Goal: Transaction & Acquisition: Book appointment/travel/reservation

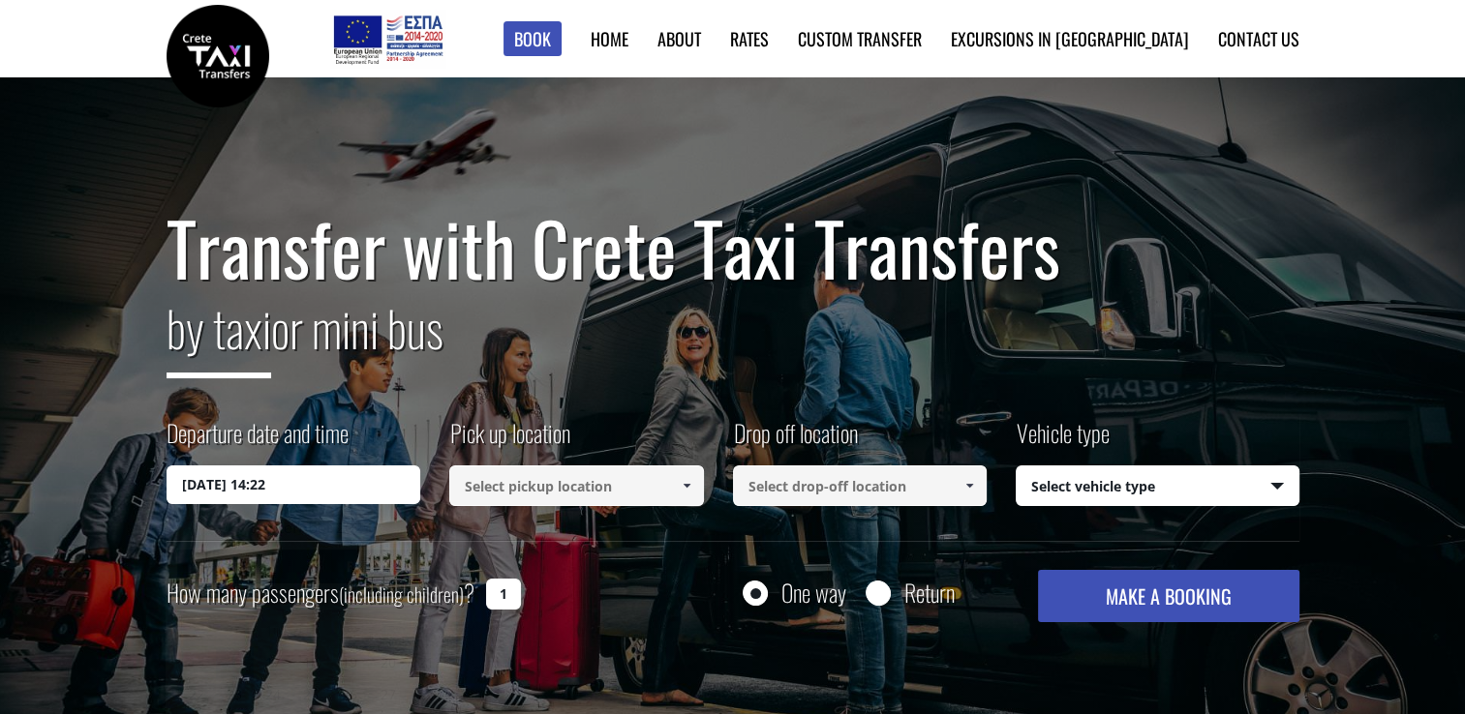
click at [300, 480] on input "16/09/2025 14:22" at bounding box center [294, 485] width 255 height 39
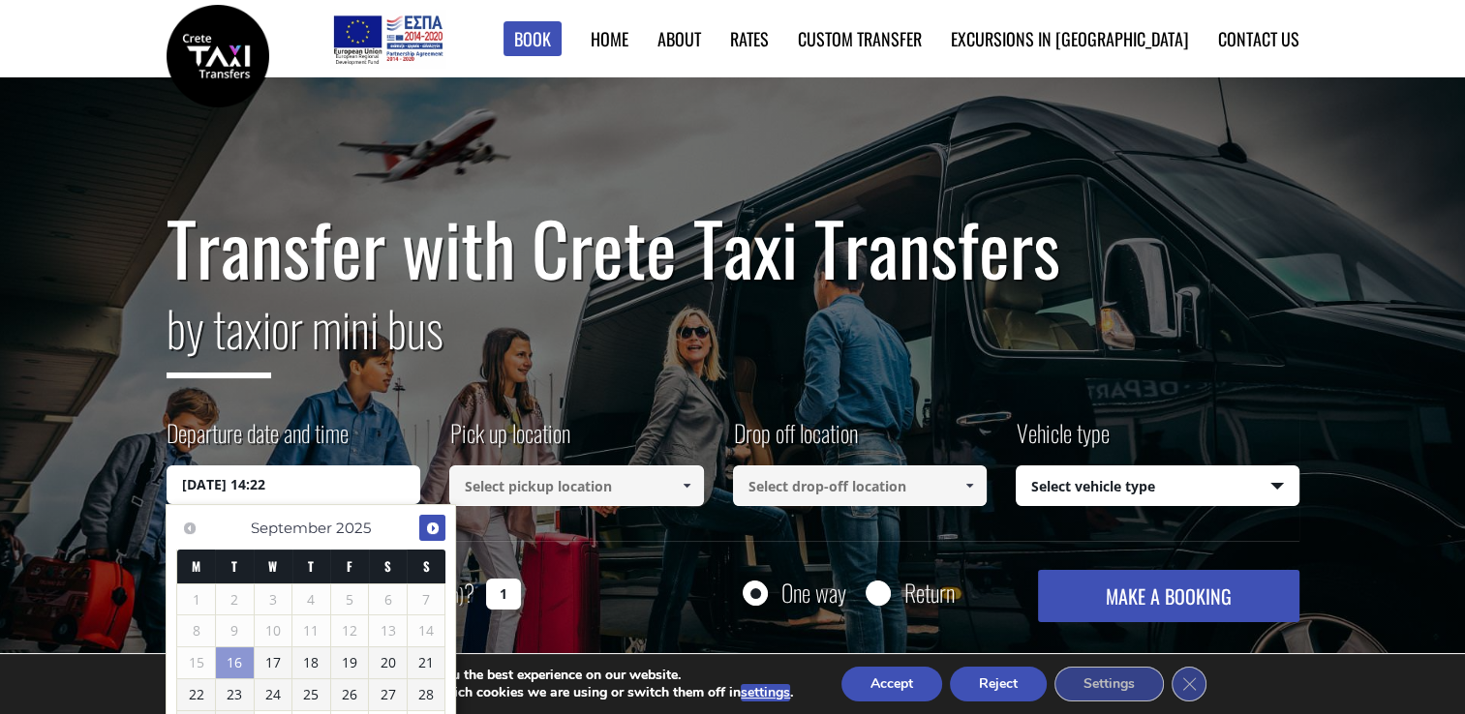
click at [439, 530] on span "Next" at bounding box center [432, 528] width 15 height 15
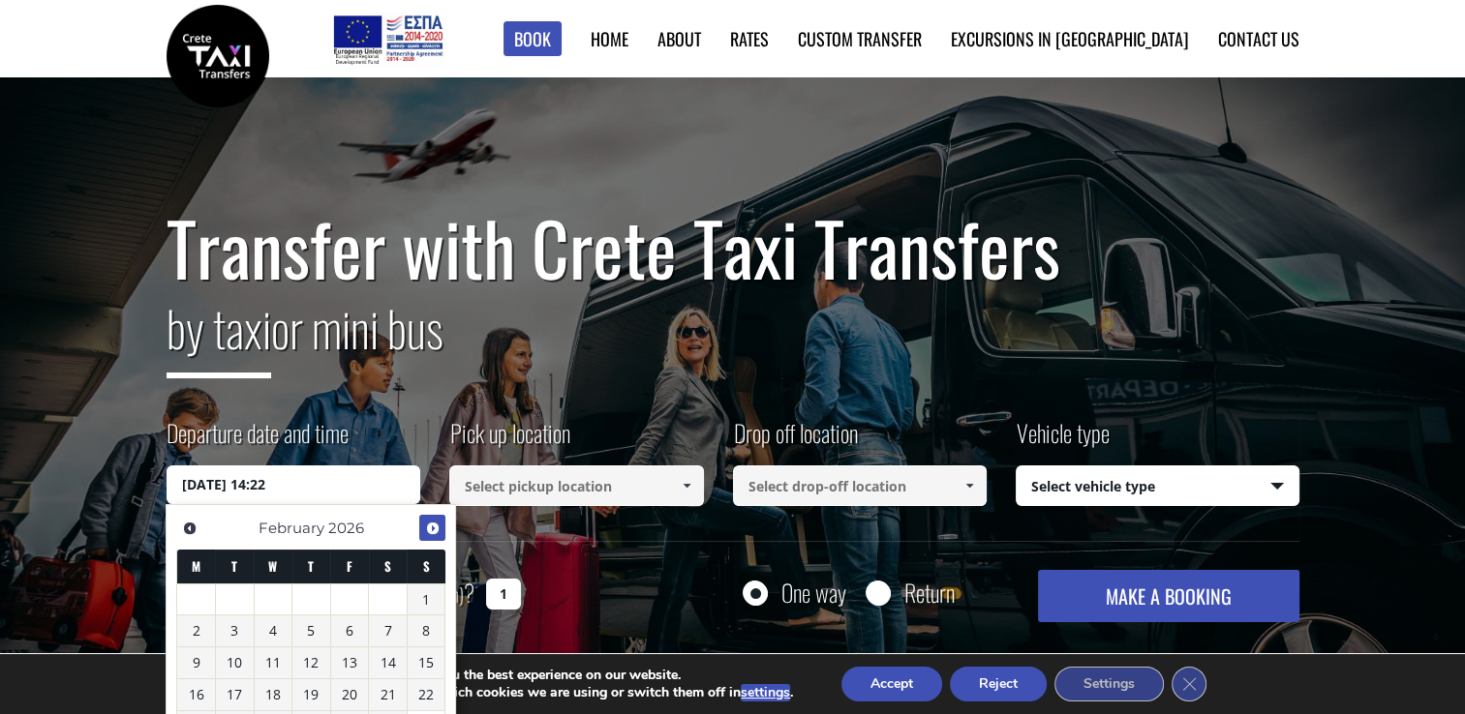
click at [439, 530] on span "Next" at bounding box center [432, 528] width 15 height 15
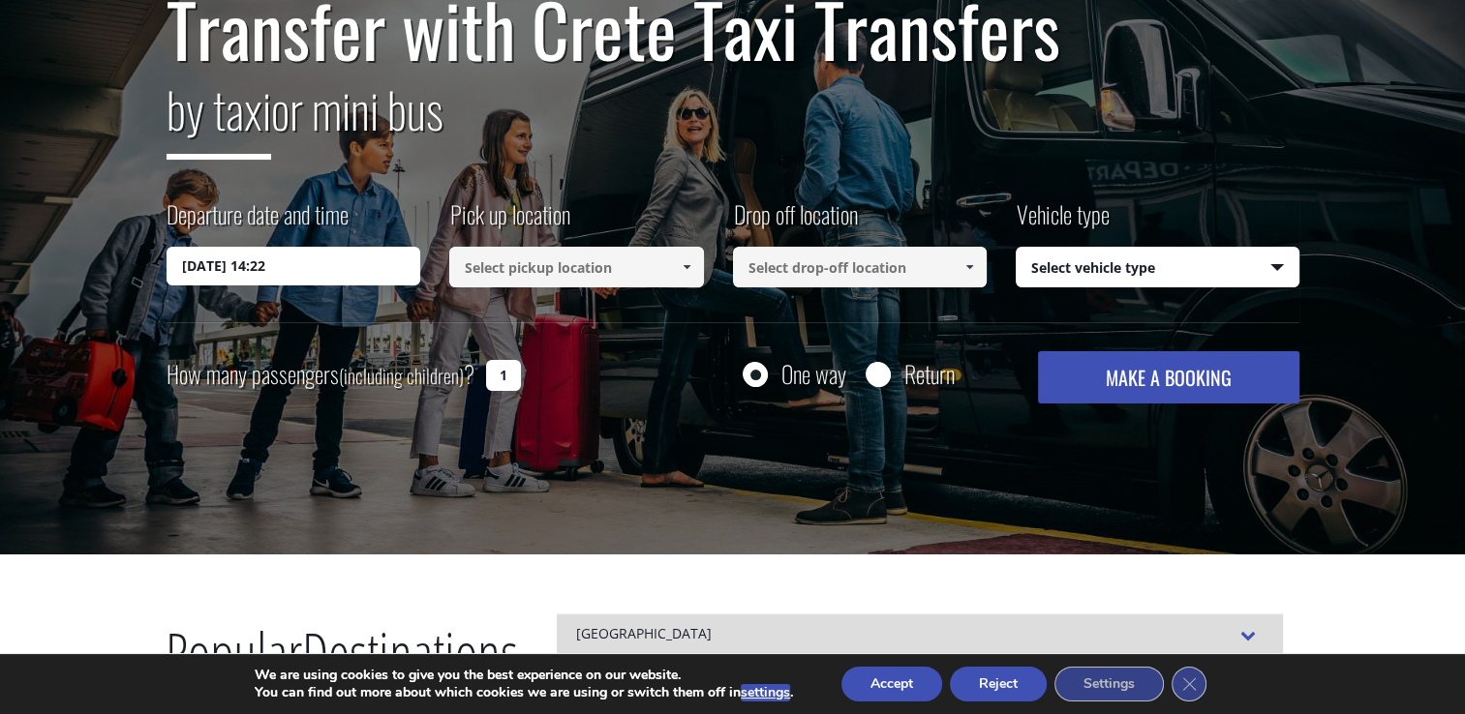
scroll to position [245, 0]
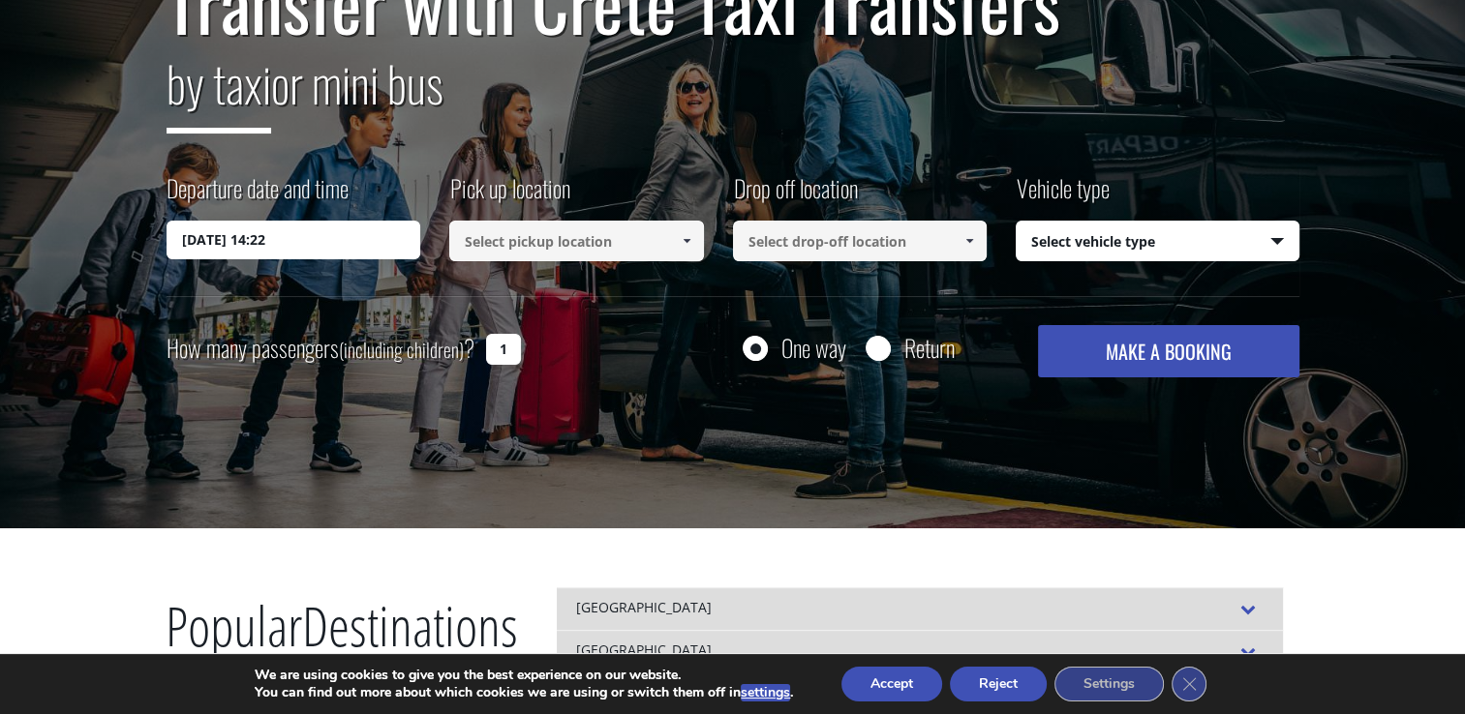
click at [387, 241] on input "16/09/2025 14:22" at bounding box center [294, 240] width 255 height 39
click at [288, 230] on input "16/09/2025 14:22" at bounding box center [294, 240] width 255 height 39
click at [246, 242] on input "16/09/2025 14:22" at bounding box center [294, 240] width 255 height 39
click at [371, 257] on input "16/09/2025 14:22" at bounding box center [294, 240] width 255 height 39
click at [251, 255] on input "16/09/2025 14:22" at bounding box center [294, 240] width 255 height 39
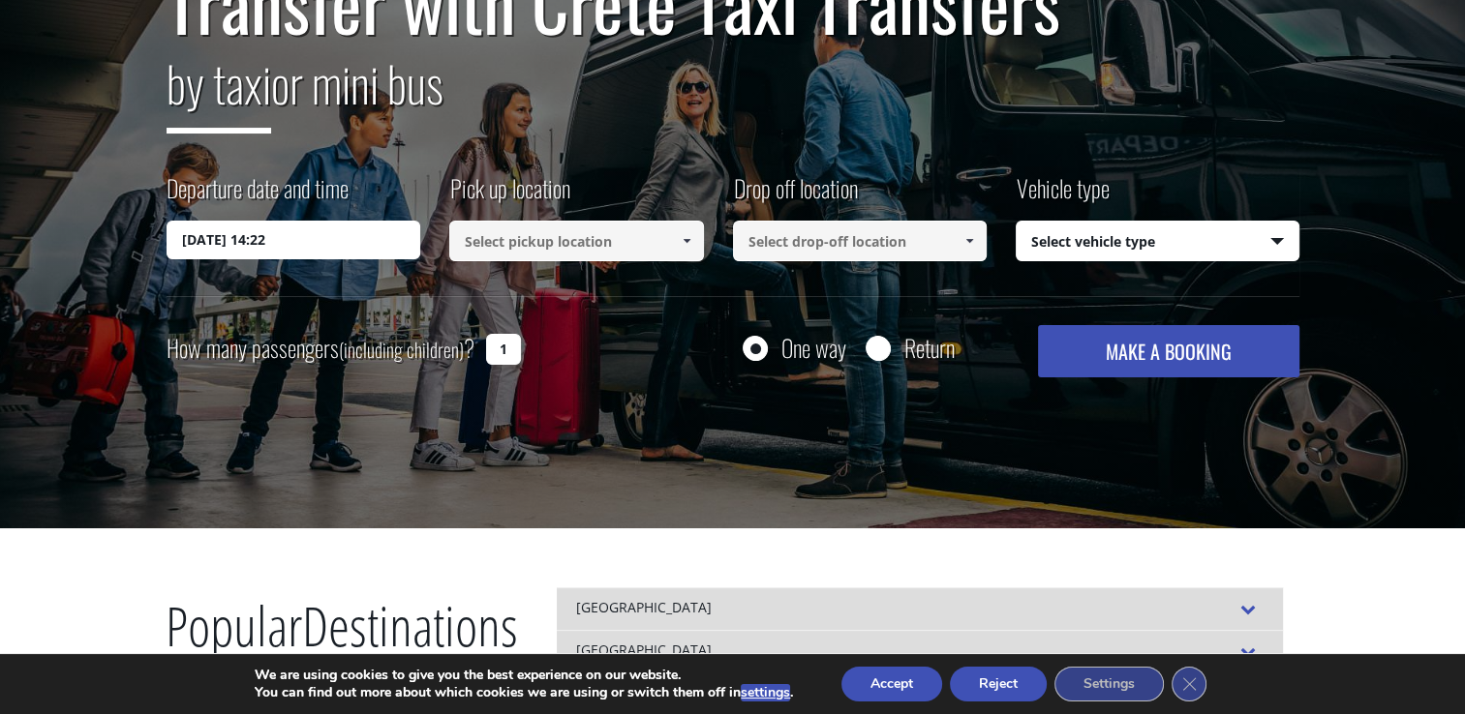
click at [307, 246] on input "16/09/2025 14:22" at bounding box center [294, 240] width 255 height 39
click at [267, 233] on input "16/09/2025 14:22" at bounding box center [294, 240] width 255 height 39
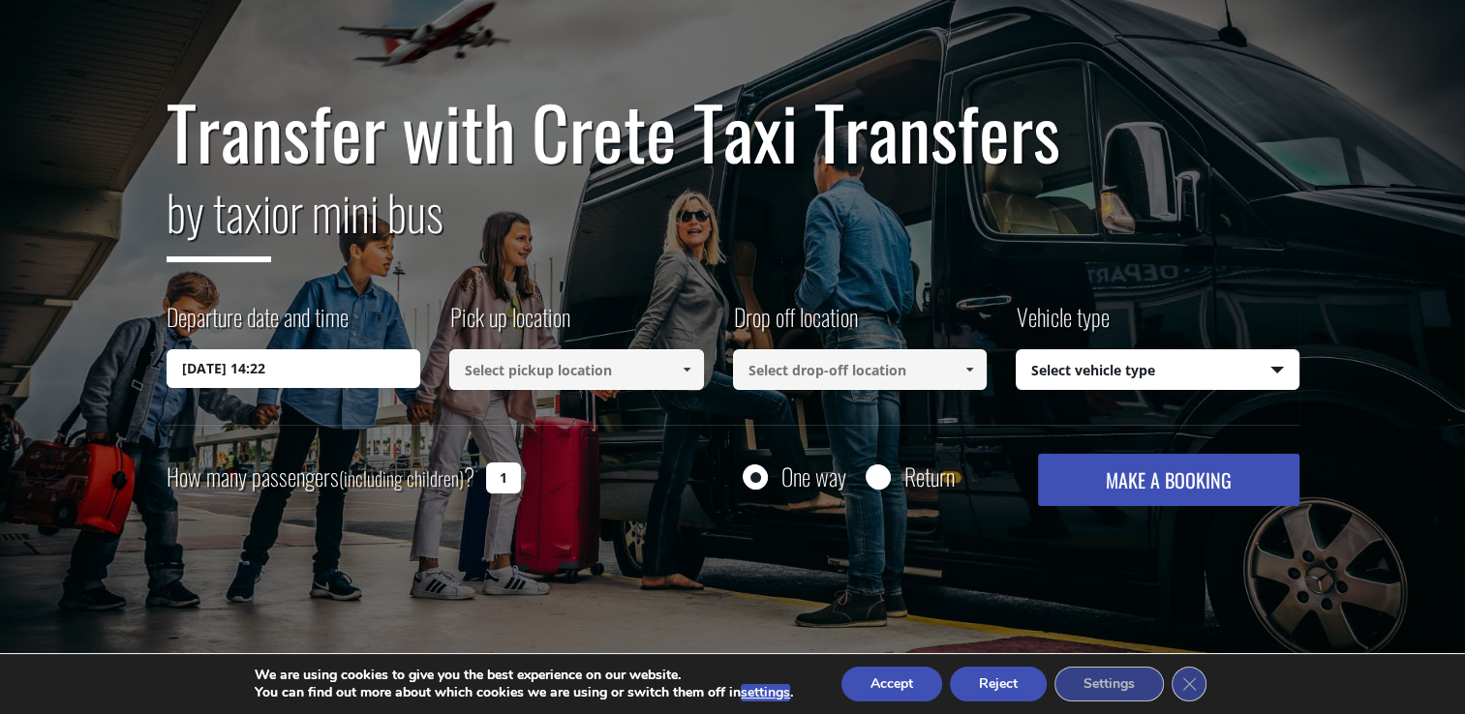
scroll to position [0, 0]
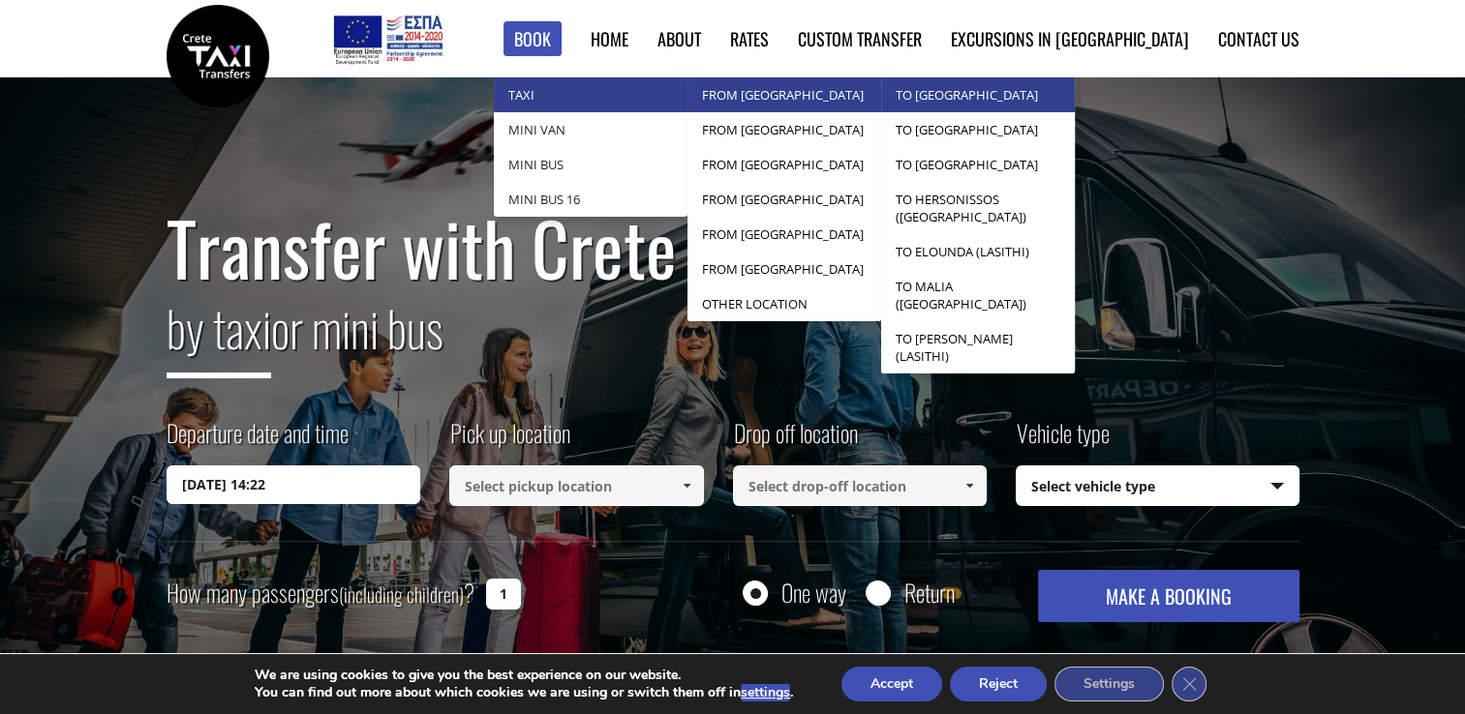
click at [1016, 100] on link "to [GEOGRAPHIC_DATA]" at bounding box center [978, 94] width 194 height 35
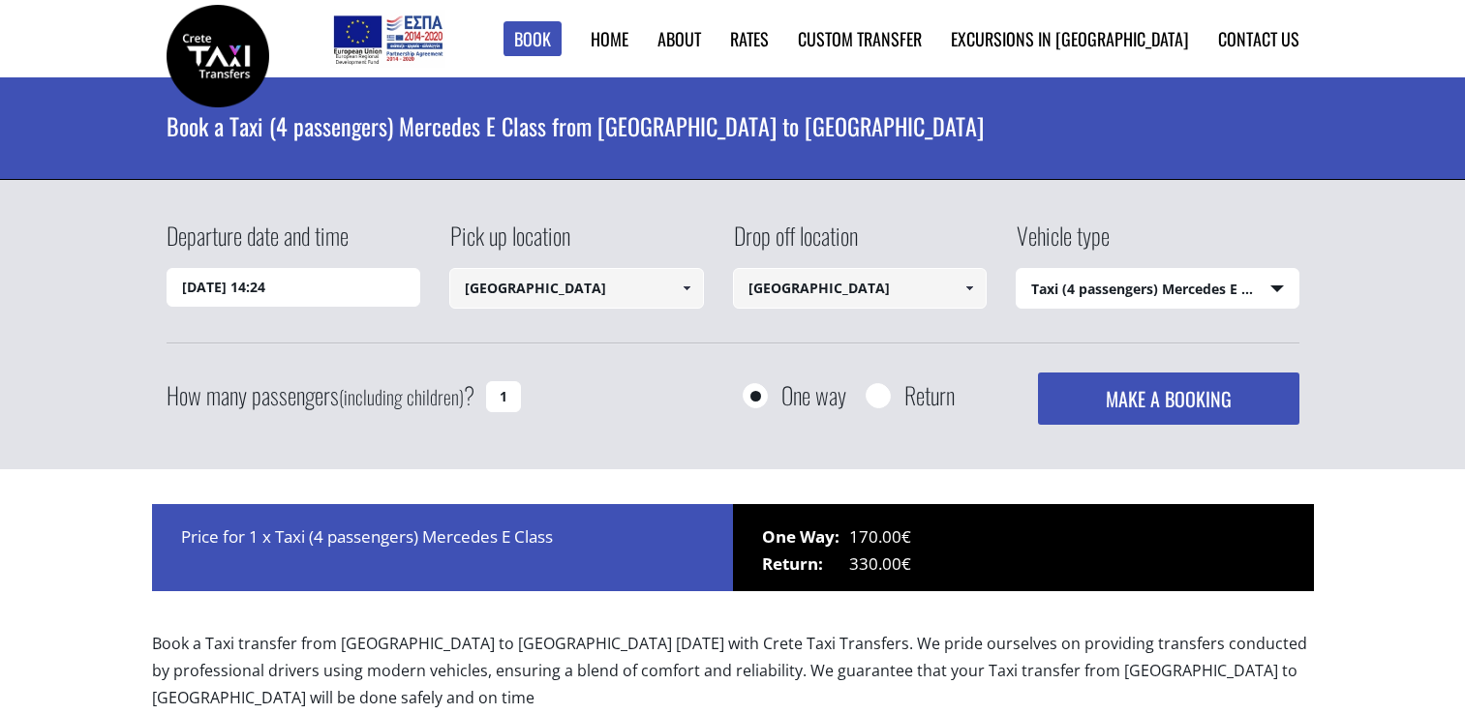
select select "540"
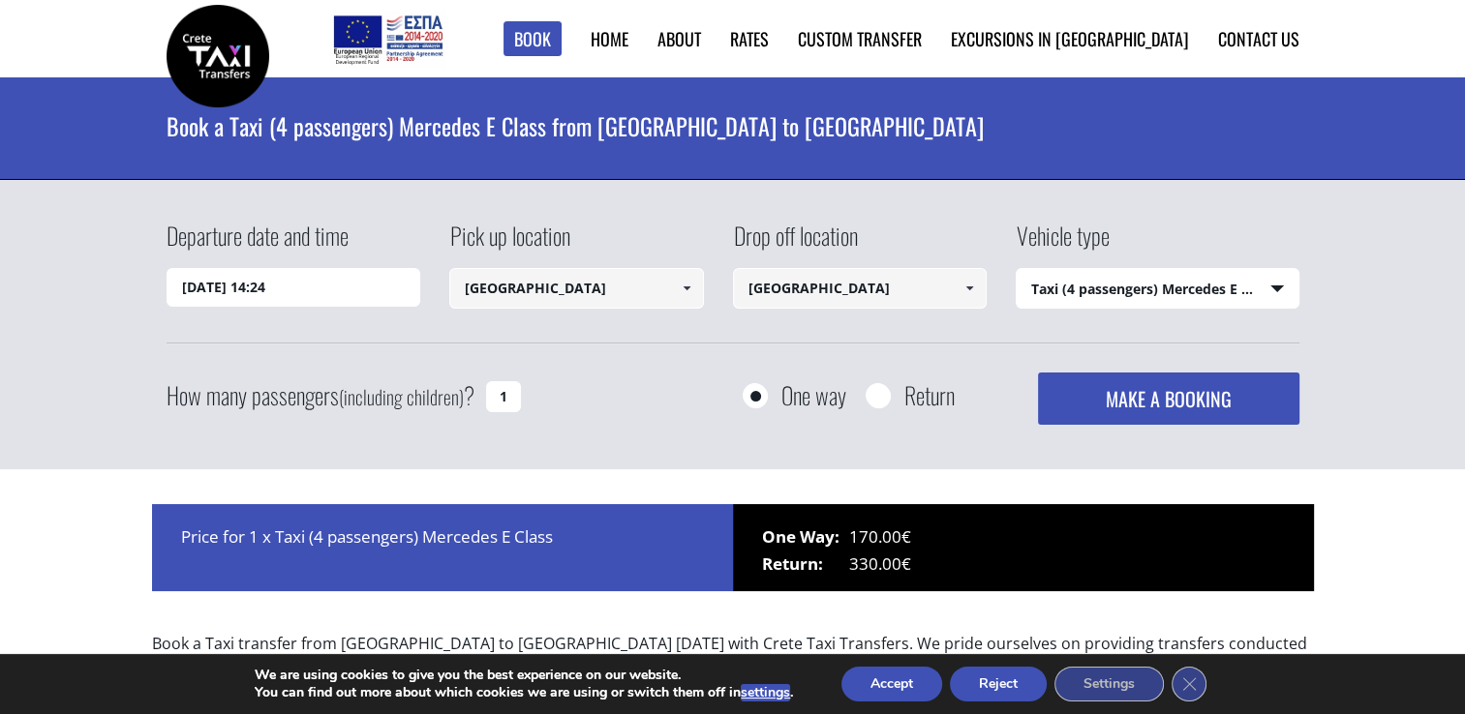
click at [1202, 292] on select "Select vehicle type Taxi (4 passengers) Mercedes E Class Mini Van (7 passengers…" at bounding box center [1157, 289] width 282 height 41
click at [1016, 269] on select "Select vehicle type Taxi (4 passengers) Mercedes E Class Mini Van (7 passengers…" at bounding box center [1157, 289] width 282 height 41
click at [874, 395] on input "Return" at bounding box center [877, 397] width 24 height 24
radio input "true"
type input "[GEOGRAPHIC_DATA]"
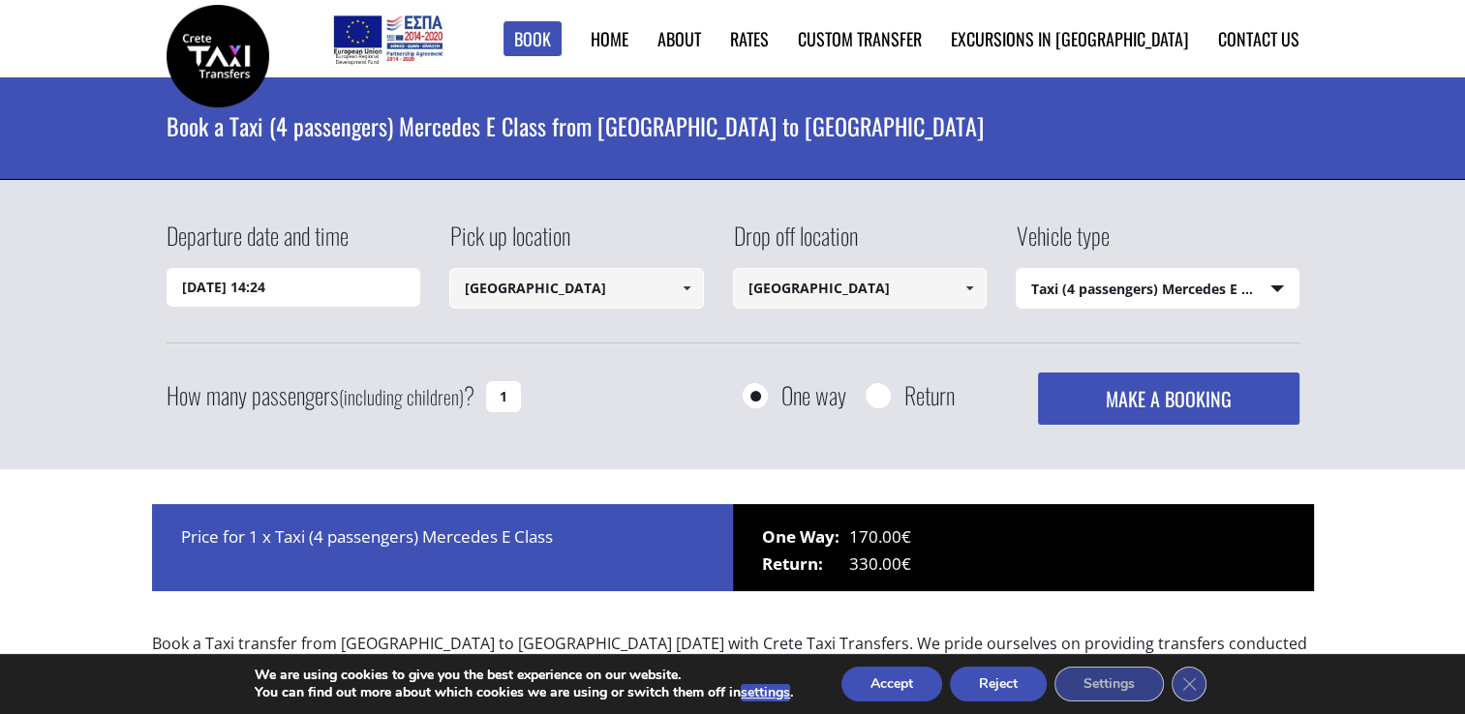
type input "[GEOGRAPHIC_DATA]"
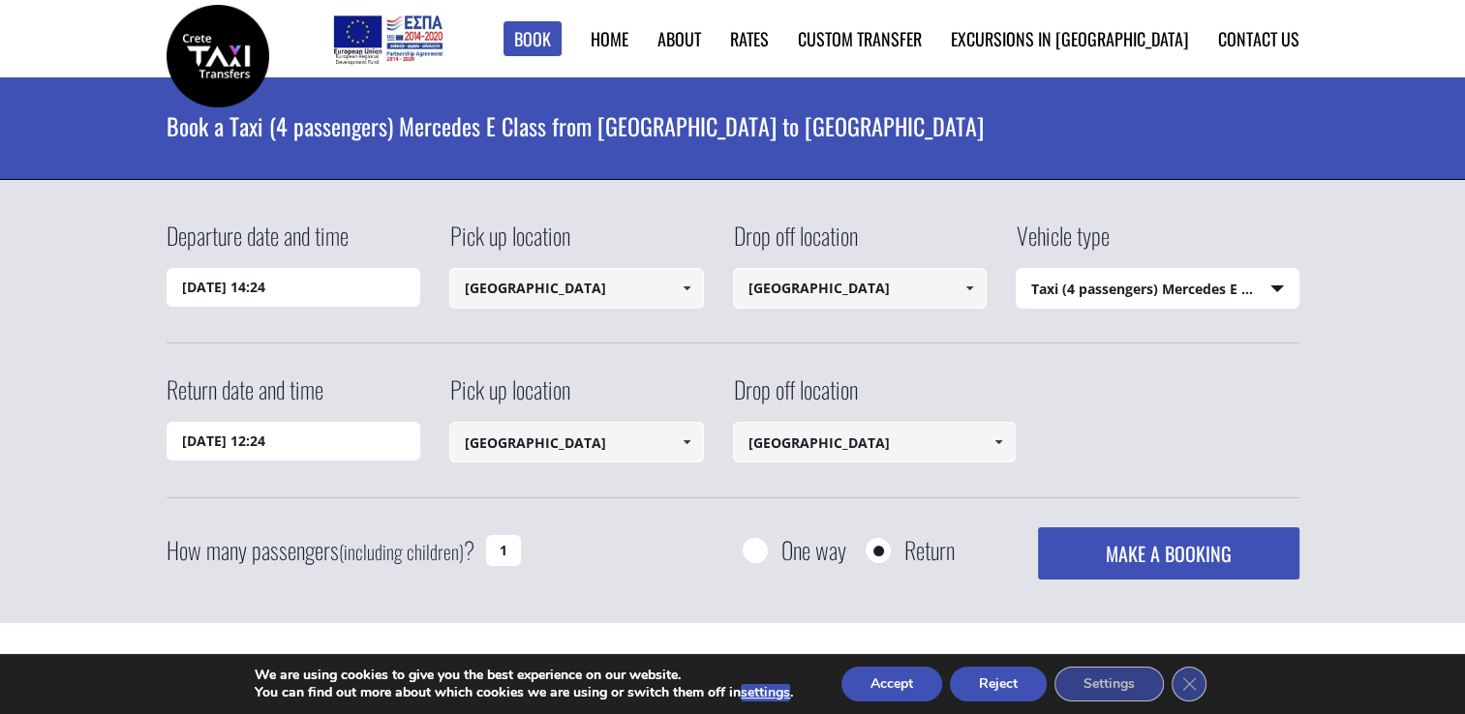
click at [511, 547] on input "1" at bounding box center [503, 550] width 35 height 31
type input "2"
click at [1196, 556] on button "MAKE A BOOKING" at bounding box center [1168, 554] width 260 height 52
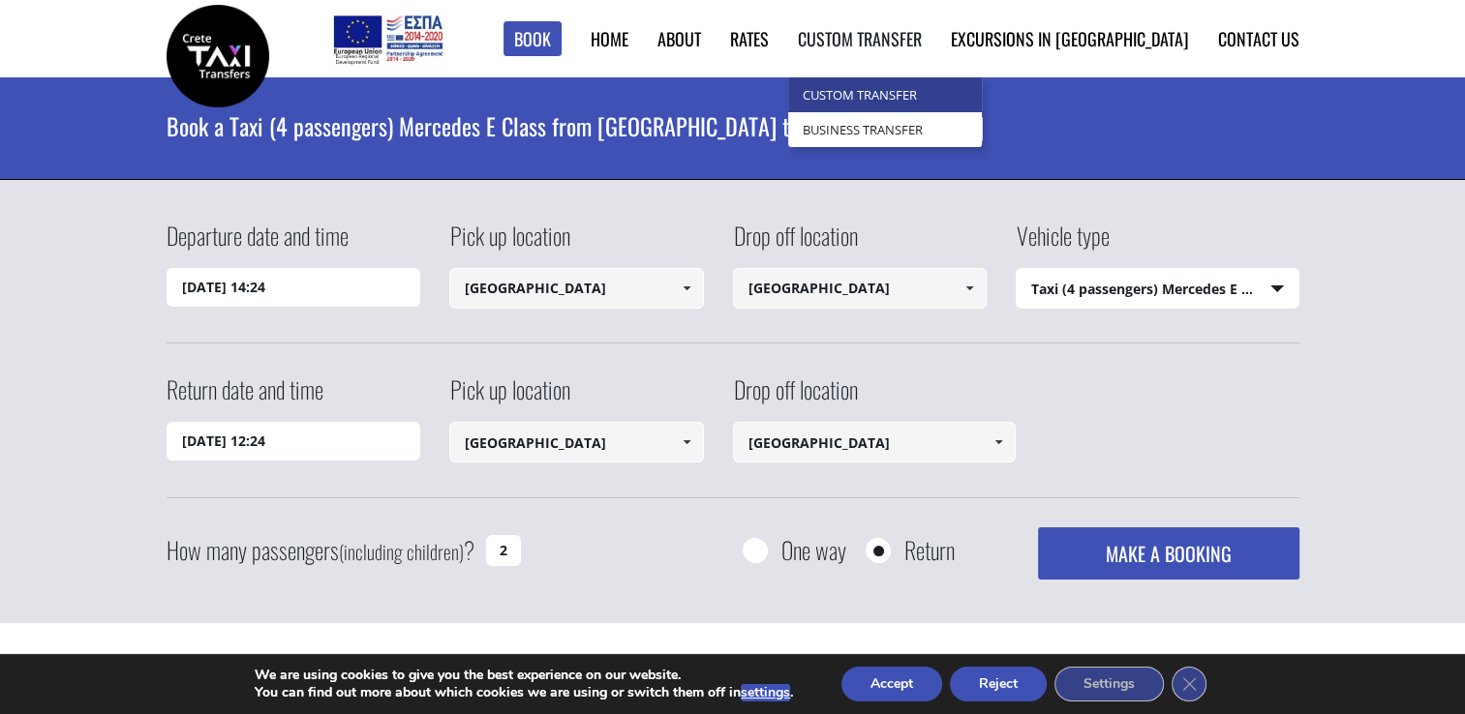
click at [929, 79] on link "Custom Transfer" at bounding box center [885, 94] width 194 height 35
